Goal: Transaction & Acquisition: Purchase product/service

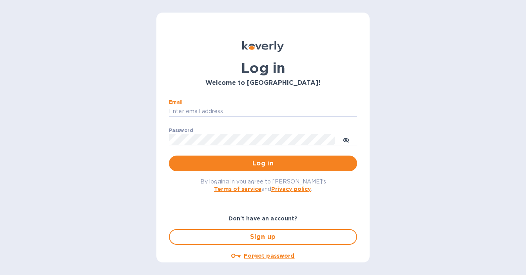
type input "mayfieldselections@gmail.com"
click at [262, 163] on button "Log in" at bounding box center [263, 163] width 188 height 16
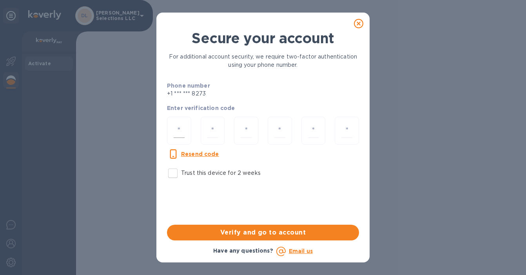
click at [169, 132] on div at bounding box center [179, 130] width 24 height 28
type input "7"
type input "1"
type input "6"
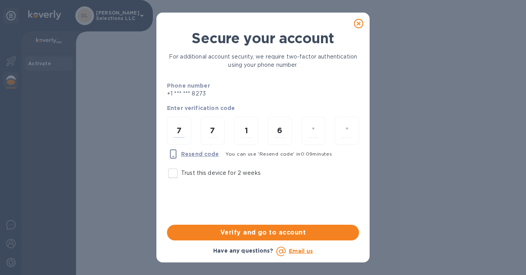
type input "3"
type input "6"
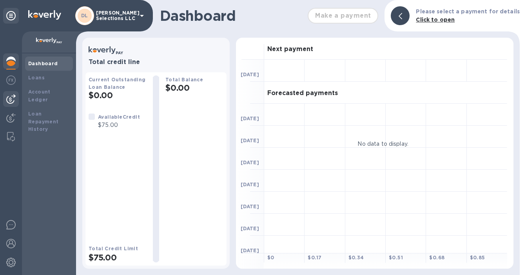
click at [14, 100] on img at bounding box center [10, 98] width 9 height 9
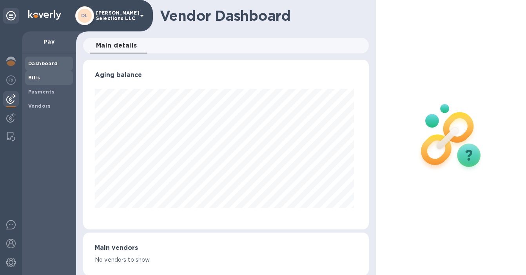
scroll to position [169, 283]
click at [50, 78] on span "Bills" at bounding box center [49, 78] width 42 height 8
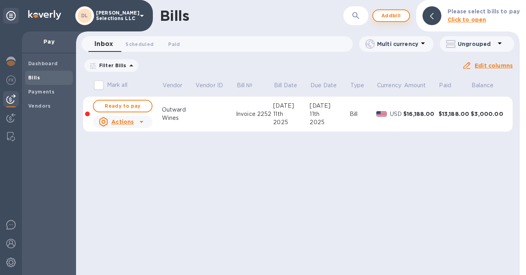
click at [386, 15] on span "Add bill" at bounding box center [392, 15] width 24 height 9
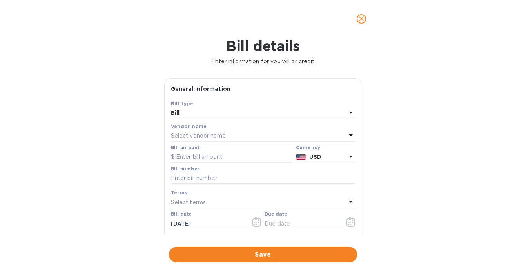
click at [250, 135] on div "Select vendor name" at bounding box center [258, 135] width 175 height 11
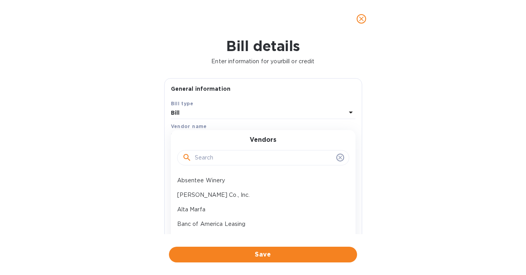
click at [229, 162] on input "text" at bounding box center [264, 158] width 138 height 12
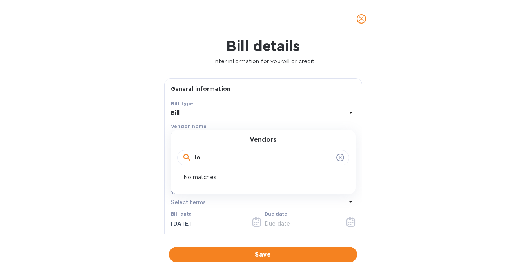
type input "l"
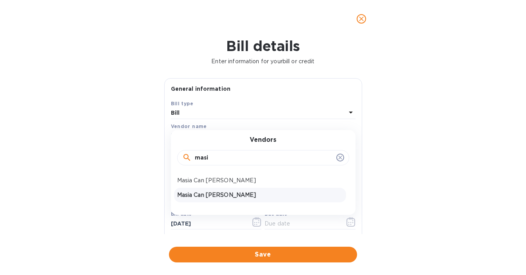
type input "masi"
click at [210, 191] on p "Masia Can [PERSON_NAME]" at bounding box center [260, 195] width 166 height 8
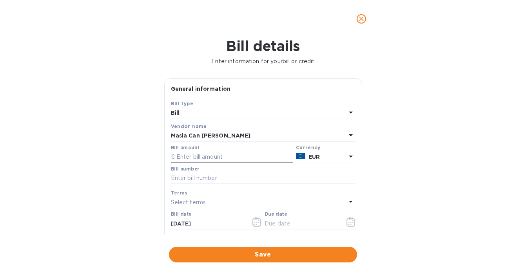
click at [235, 157] on input "text" at bounding box center [232, 157] width 122 height 12
type input "15,801.60"
click at [365, 22] on icon "close" at bounding box center [362, 19] width 8 height 8
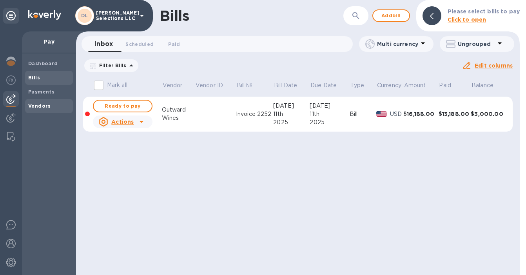
click at [33, 106] on b "Vendors" at bounding box center [39, 106] width 23 height 6
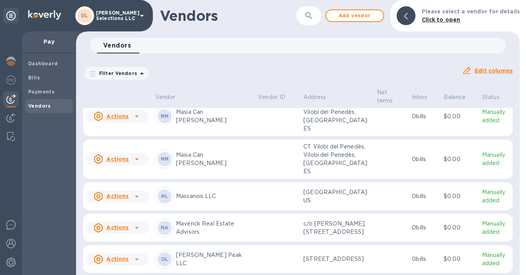
scroll to position [833, 0]
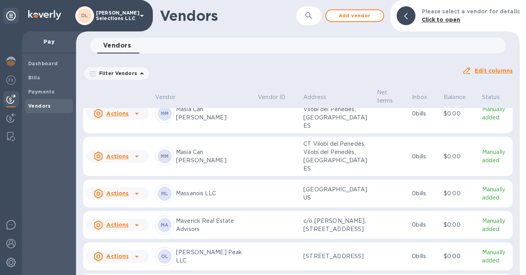
click at [274, 131] on td at bounding box center [277, 114] width 45 height 40
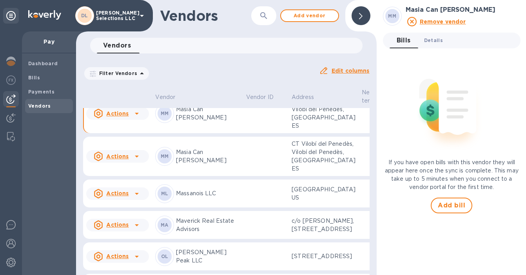
click at [435, 39] on span "Details 0" at bounding box center [433, 40] width 19 height 8
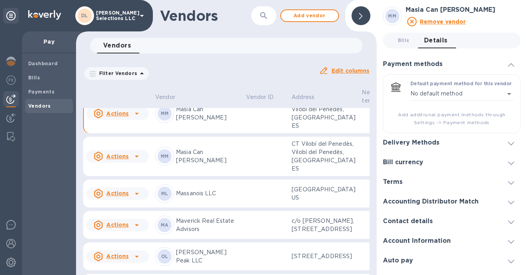
click at [476, 135] on div "Delivery Methods" at bounding box center [452, 143] width 138 height 20
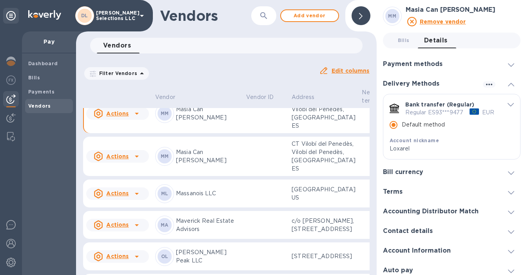
click at [243, 133] on td at bounding box center [265, 114] width 45 height 40
click at [258, 176] on tr "Actions [PERSON_NAME] Can [PERSON_NAME] CT Vilobí del Penedès, Vilobí del Pened…" at bounding box center [287, 156] width 408 height 40
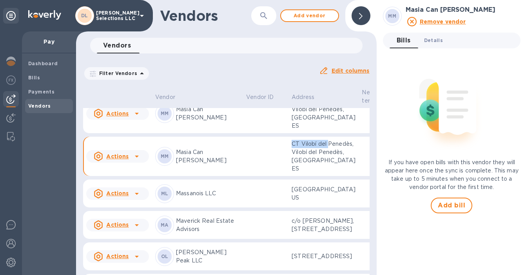
click at [433, 46] on button "Details 0" at bounding box center [433, 41] width 31 height 16
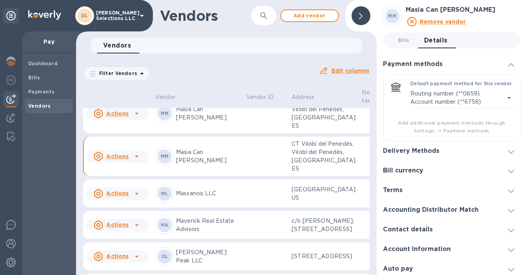
click at [446, 153] on div "Delivery Methods" at bounding box center [452, 151] width 138 height 20
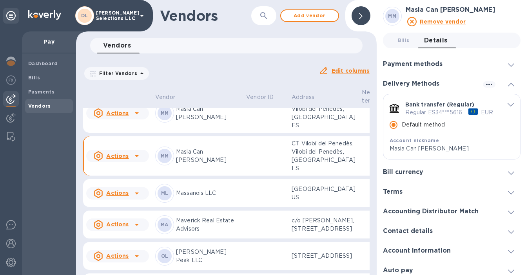
scroll to position [859, 0]
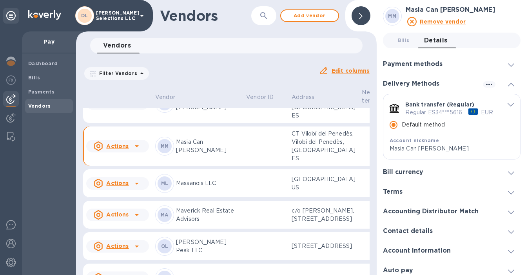
click at [249, 123] on td at bounding box center [265, 104] width 45 height 40
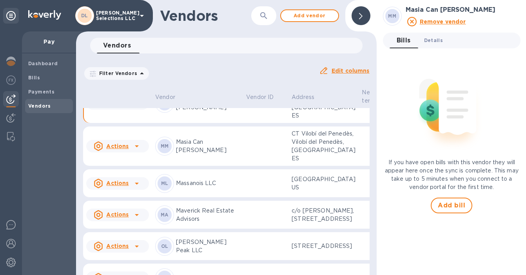
click at [437, 41] on span "Details 0" at bounding box center [433, 40] width 19 height 8
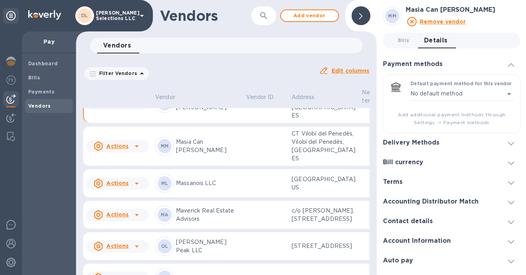
click at [446, 139] on div "Delivery Methods" at bounding box center [452, 143] width 138 height 20
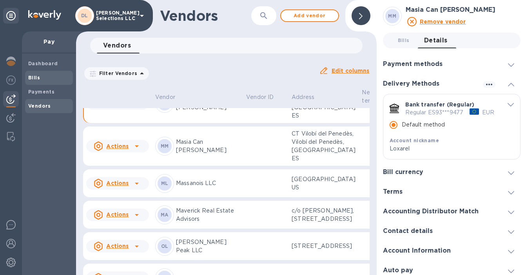
click at [46, 83] on div "Bills" at bounding box center [49, 78] width 48 height 14
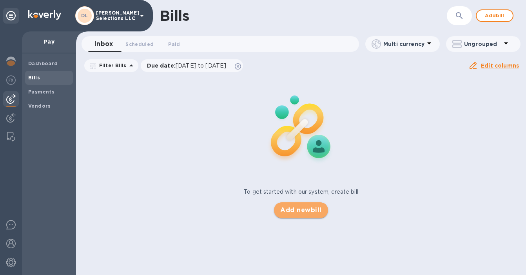
click at [302, 215] on button "Add new bill" at bounding box center [301, 210] width 54 height 16
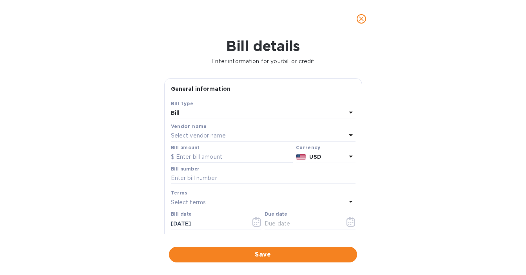
click at [211, 133] on p "Select vendor name" at bounding box center [198, 135] width 55 height 8
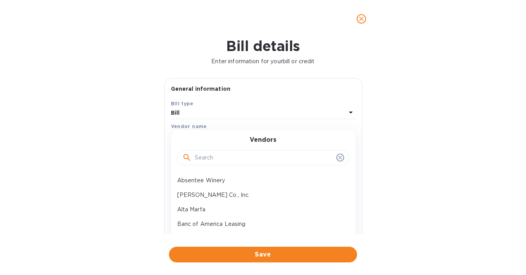
click at [202, 156] on input "text" at bounding box center [264, 158] width 138 height 12
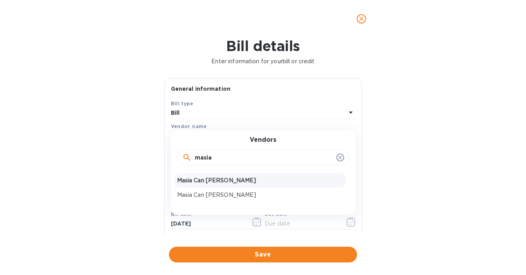
type input "masia"
click at [211, 181] on p "Masia Can [PERSON_NAME]" at bounding box center [260, 180] width 166 height 8
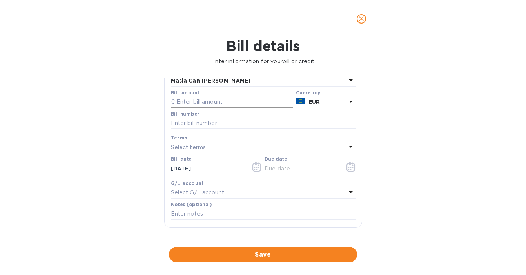
scroll to position [53, 0]
click at [211, 105] on input "text" at bounding box center [232, 104] width 122 height 12
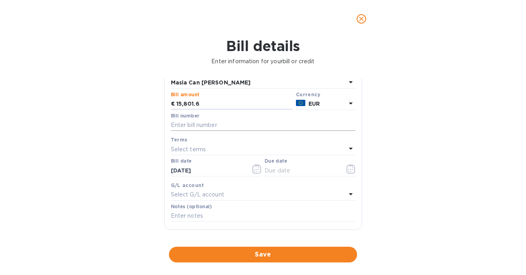
type input "15,801.6"
click at [204, 120] on input "text" at bounding box center [263, 125] width 185 height 12
paste input "Factura 000088"
type input "Factura 000088"
click at [350, 173] on button "button" at bounding box center [351, 168] width 18 height 19
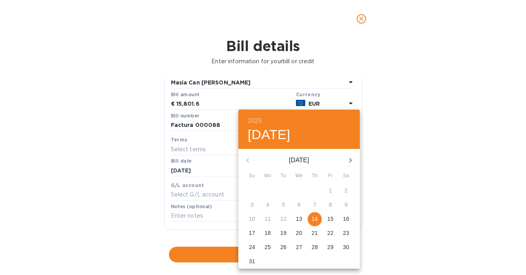
click at [316, 219] on p "14" at bounding box center [315, 219] width 6 height 8
type input "[DATE]"
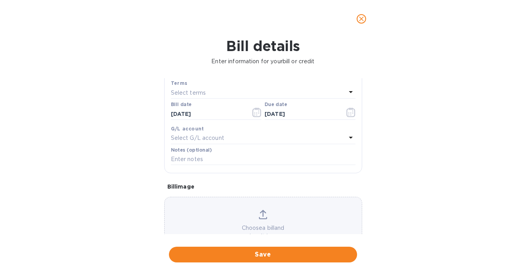
scroll to position [127, 0]
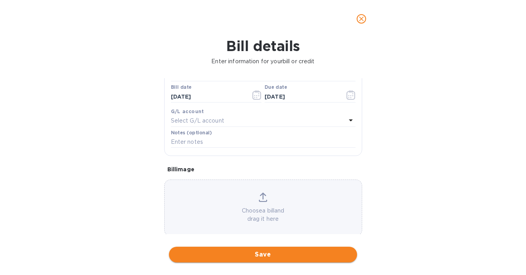
click at [290, 251] on span "Save" at bounding box center [263, 253] width 176 height 9
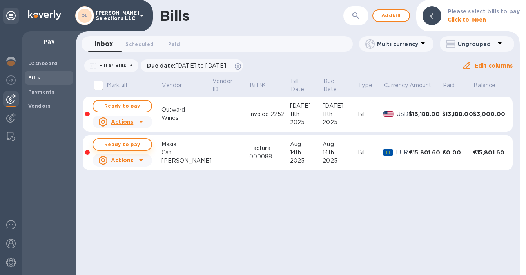
click at [130, 140] on span "Ready to pay" at bounding box center [122, 144] width 45 height 9
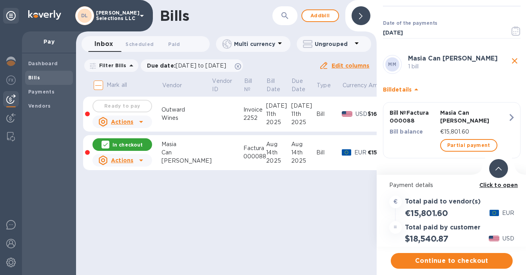
scroll to position [16, 0]
click at [458, 258] on span "Continue to checkout" at bounding box center [451, 260] width 109 height 9
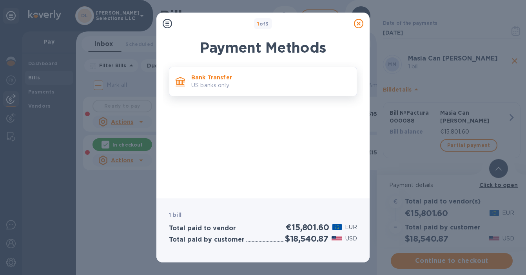
click at [260, 82] on p "US banks only." at bounding box center [270, 85] width 159 height 8
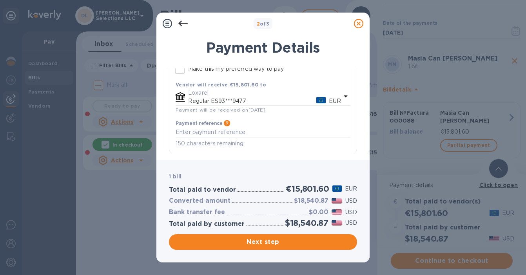
scroll to position [98, 0]
click at [275, 236] on button "Next step" at bounding box center [263, 242] width 188 height 16
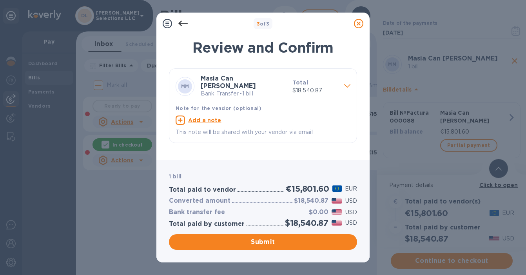
scroll to position [0, 0]
click at [360, 23] on icon at bounding box center [358, 23] width 9 height 9
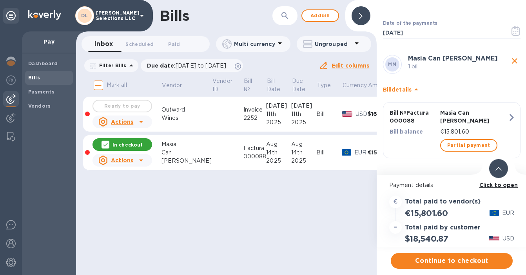
click at [502, 185] on b "Click to open" at bounding box center [499, 185] width 39 height 6
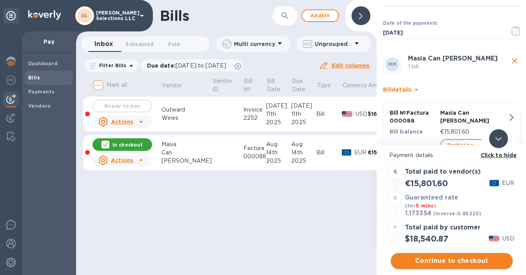
click at [480, 260] on span "Continue to checkout" at bounding box center [451, 260] width 109 height 9
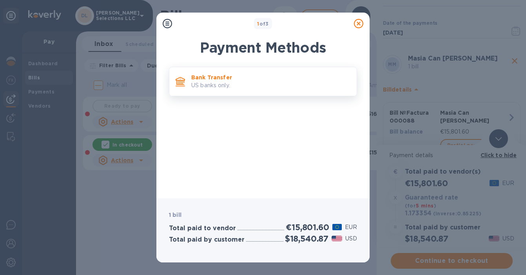
click at [323, 89] on div "Bank Transfer US banks only." at bounding box center [271, 81] width 166 height 22
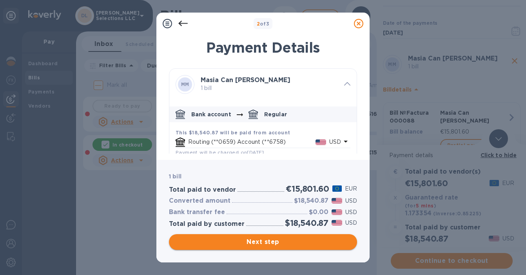
click at [259, 241] on span "Next step" at bounding box center [263, 241] width 176 height 9
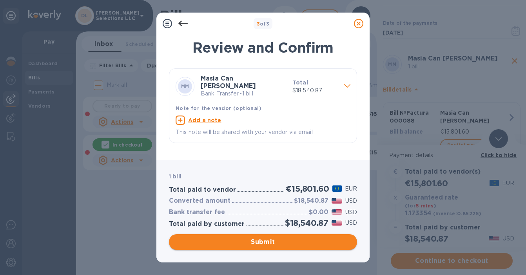
click at [259, 241] on span "Submit" at bounding box center [263, 241] width 176 height 9
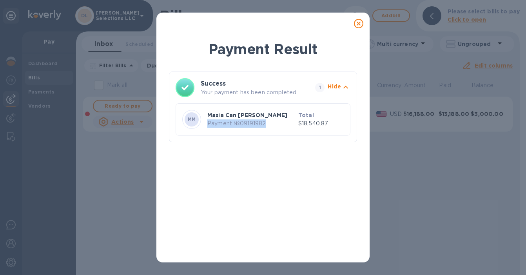
drag, startPoint x: 267, startPoint y: 123, endPoint x: 206, endPoint y: 124, distance: 60.8
click at [206, 124] on div "Masia Can [PERSON_NAME] Payment № 09191982" at bounding box center [251, 118] width 91 height 19
copy p "Payment № 09191982"
click at [361, 27] on icon at bounding box center [358, 23] width 9 height 9
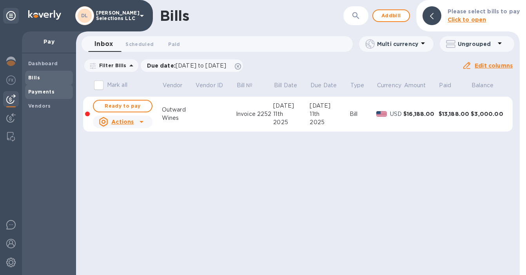
click at [48, 93] on b "Payments" at bounding box center [41, 92] width 26 height 6
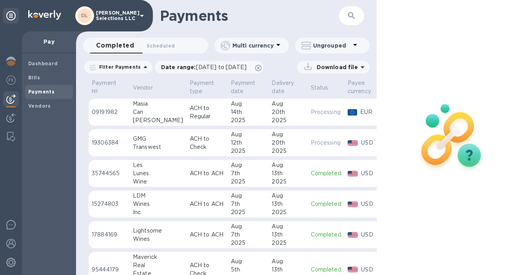
click at [155, 114] on div "Can" at bounding box center [158, 112] width 51 height 8
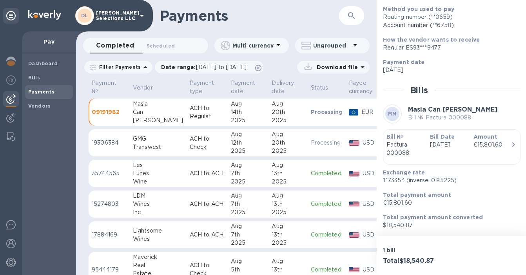
scroll to position [96, 0]
drag, startPoint x: 383, startPoint y: 180, endPoint x: 396, endPoint y: 180, distance: 13.3
click at [396, 180] on p "1.173354 (inverse: 0.85225)" at bounding box center [448, 180] width 131 height 8
click at [403, 179] on p "1.173354 (inverse: 0.85225)" at bounding box center [448, 180] width 131 height 8
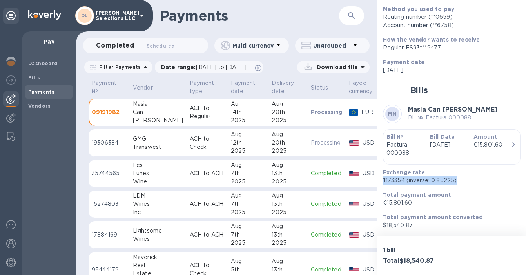
drag, startPoint x: 403, startPoint y: 179, endPoint x: 393, endPoint y: 179, distance: 10.6
click at [393, 179] on p "1.173354 (inverse: 0.85225)" at bounding box center [448, 180] width 131 height 8
drag, startPoint x: 383, startPoint y: 180, endPoint x: 403, endPoint y: 180, distance: 20.4
click at [403, 180] on p "1.173354 (inverse: 0.85225)" at bounding box center [448, 180] width 131 height 8
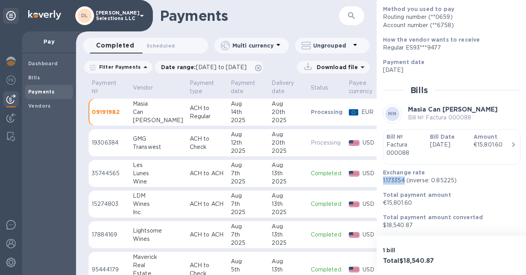
copy p "1.173354"
